Goal: Check status: Check status

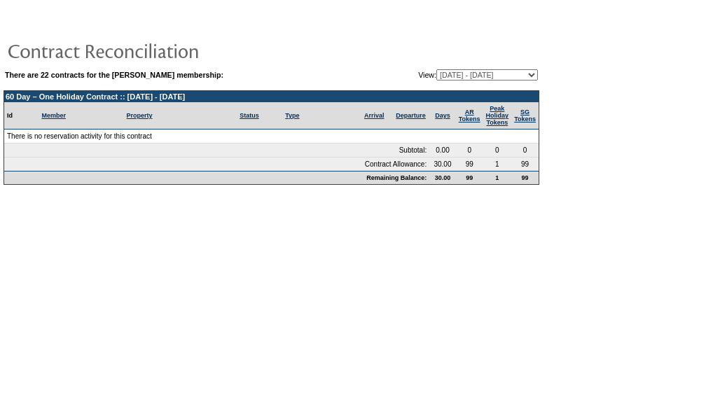
click at [513, 76] on select "[DATE] - [DATE] [DATE] - [DATE] [DATE] - [DATE] [DATE] - [DATE] [DATE] - [DATE]…" at bounding box center [488, 74] width 102 height 11
select select "137315"
click at [437, 69] on select "[DATE] - [DATE] [DATE] - [DATE] [DATE] - [DATE] [DATE] - [DATE] [DATE] - [DATE]…" at bounding box center [488, 74] width 102 height 11
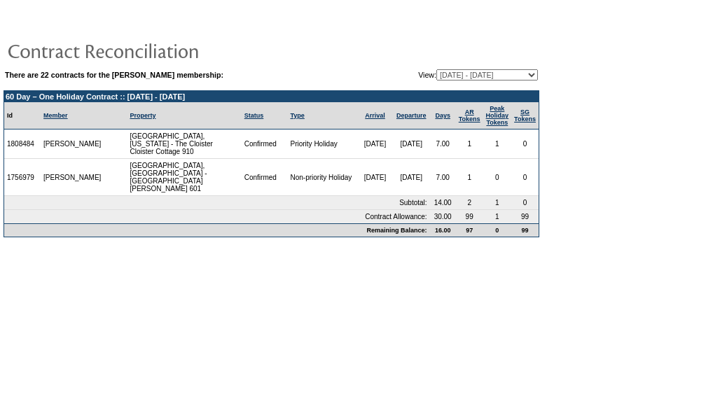
click at [505, 71] on select "[DATE] - [DATE] [DATE] - [DATE] [DATE] - [DATE] [DATE] - [DATE] [DATE] - [DATE]…" at bounding box center [488, 74] width 102 height 11
select select "126851"
click at [437, 69] on select "[DATE] - [DATE] [DATE] - [DATE] [DATE] - [DATE] [DATE] - [DATE] [DATE] - [DATE]…" at bounding box center [488, 74] width 102 height 11
